Goal: Task Accomplishment & Management: Manage account settings

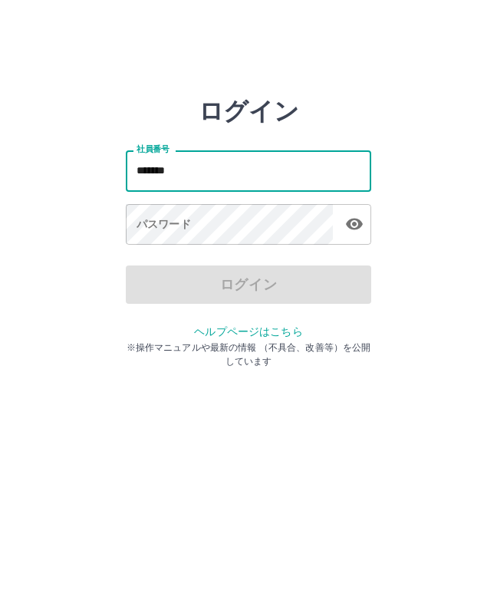
type input "*******"
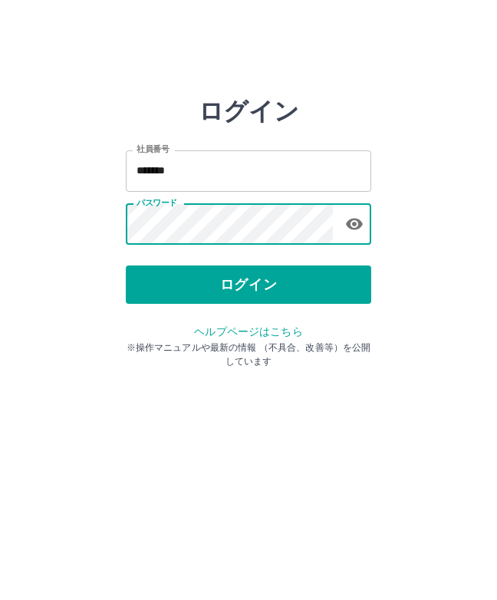
click at [319, 279] on button "ログイン" at bounding box center [248, 284] width 245 height 38
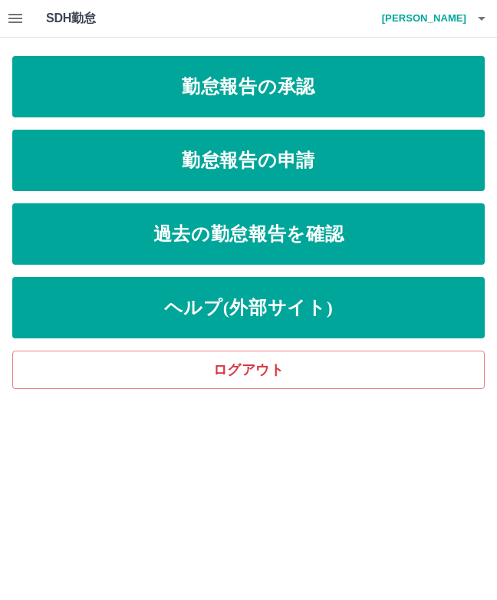
click at [18, 16] on icon "button" at bounding box center [15, 18] width 18 height 18
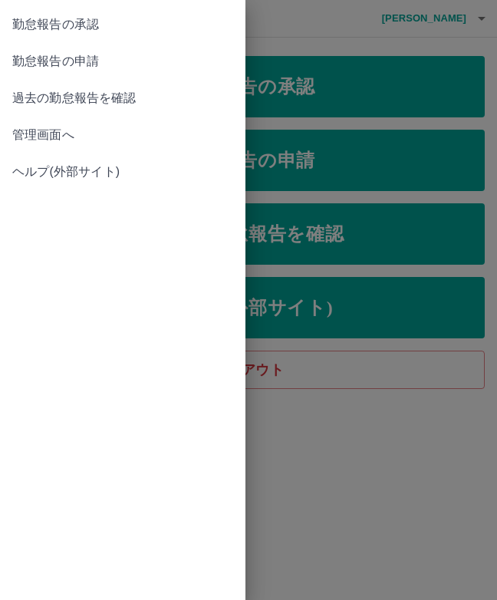
click at [67, 130] on span "管理画面へ" at bounding box center [122, 135] width 221 height 18
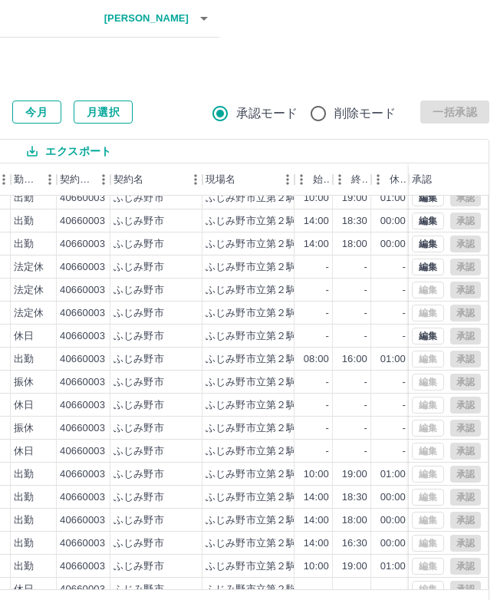
scroll to position [0, 288]
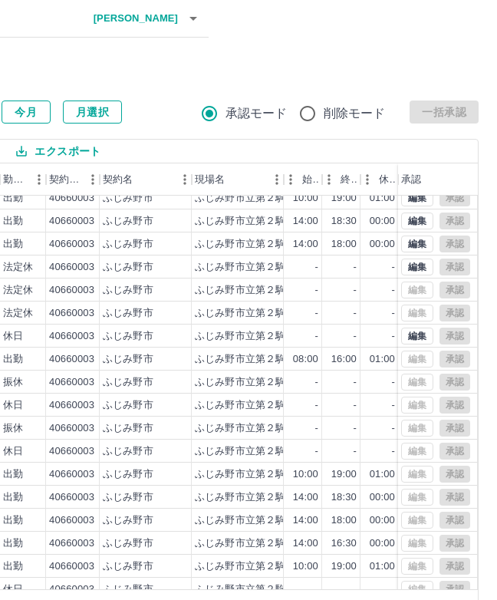
click at [331, 110] on span "削除モード" at bounding box center [355, 113] width 62 height 18
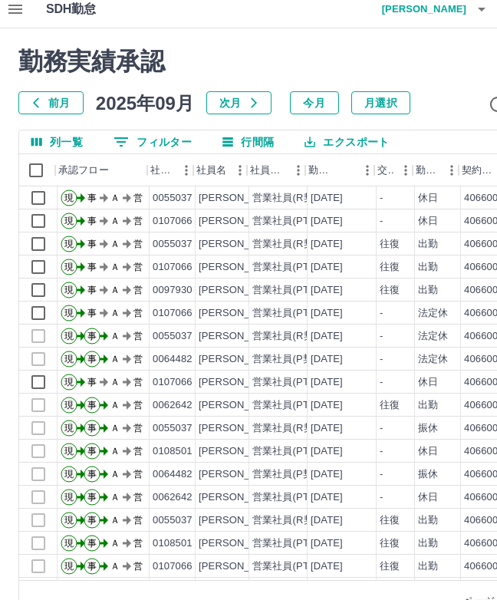
scroll to position [0, 0]
click at [8, 8] on icon "button" at bounding box center [15, 9] width 14 height 9
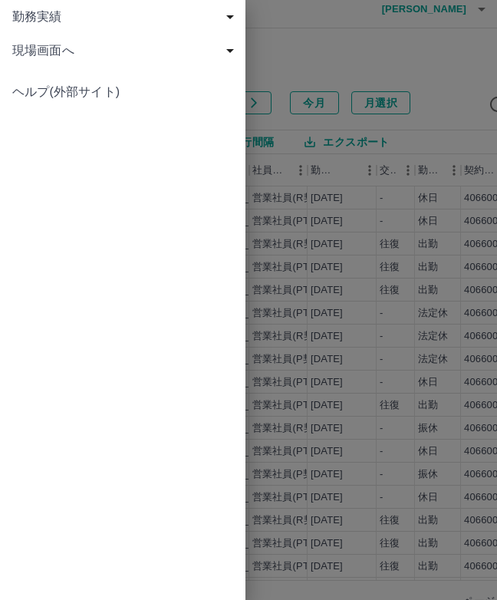
click at [465, 32] on div at bounding box center [248, 300] width 497 height 600
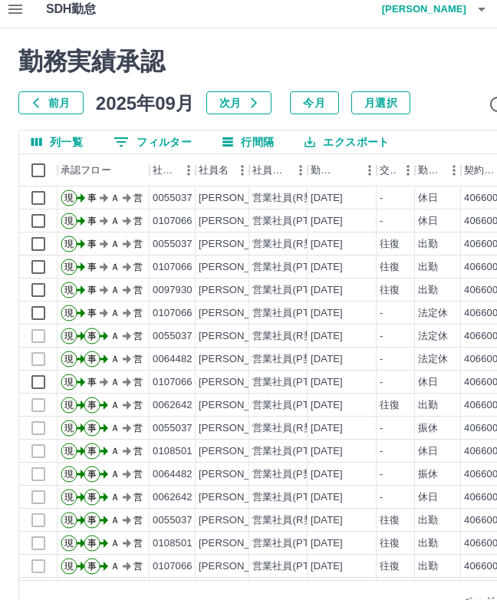
click at [452, 21] on h4 "岩石　健太" at bounding box center [420, 9] width 92 height 37
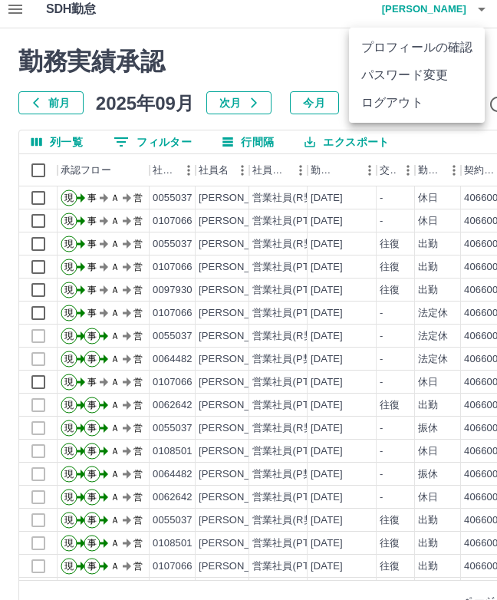
click at [409, 102] on li "ログアウト" at bounding box center [417, 103] width 136 height 28
